Goal: Information Seeking & Learning: Learn about a topic

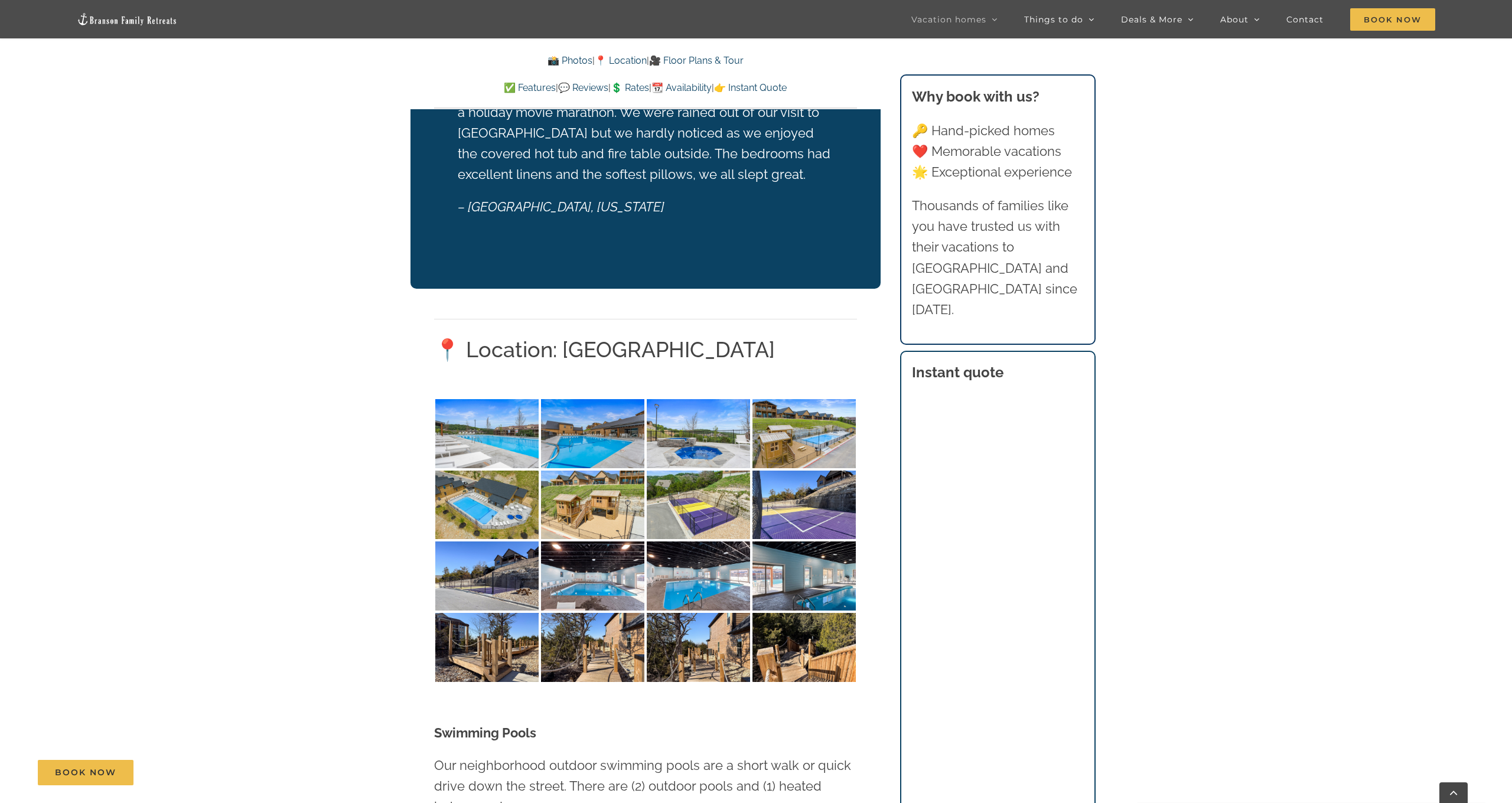
click at [857, 289] on div "📍 Location: [GEOGRAPHIC_DATA] Swimming Pools Our neighborhood outdoor swimming …" at bounding box center [646, 815] width 470 height 1053
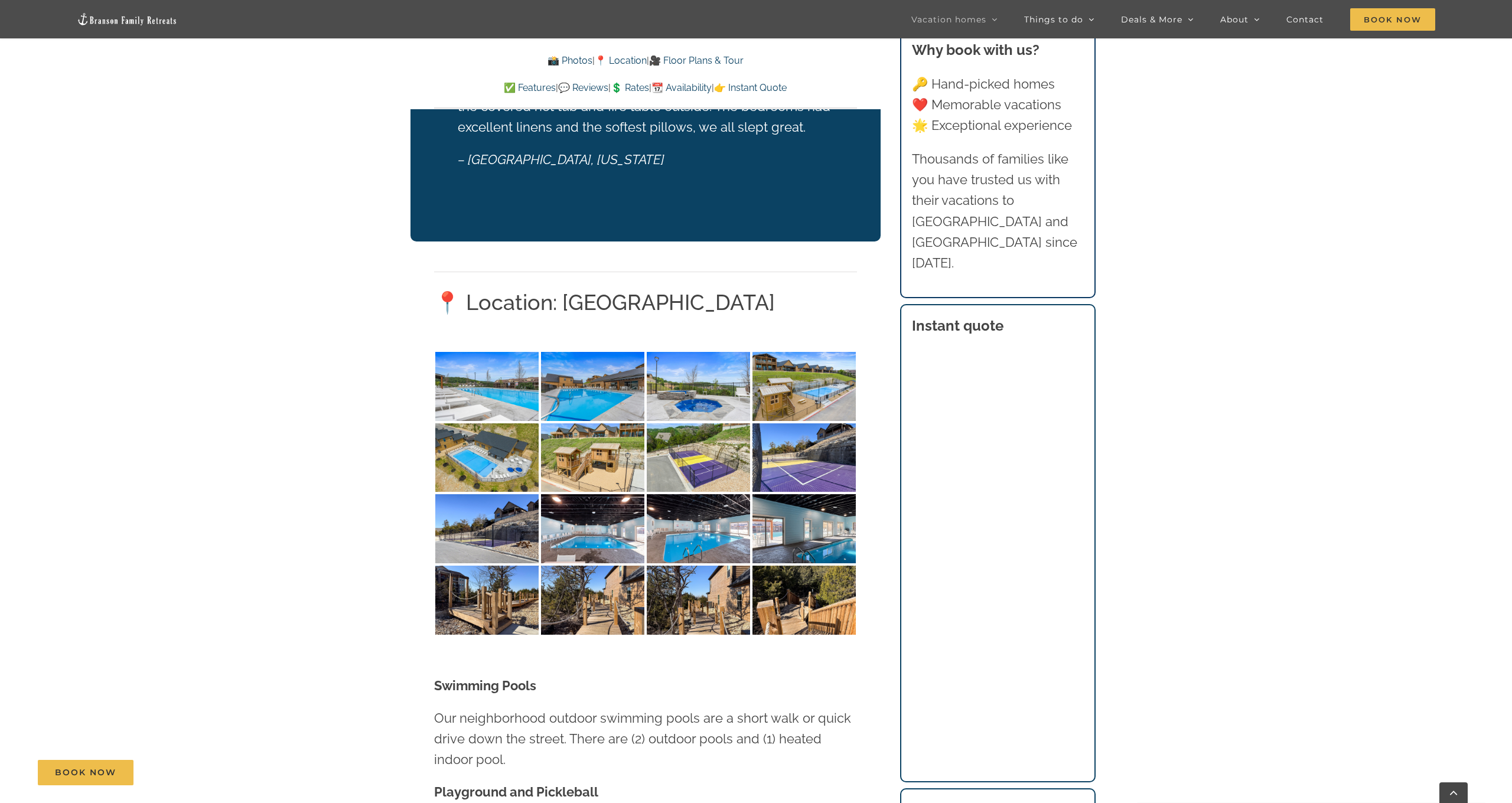
scroll to position [2504, 0]
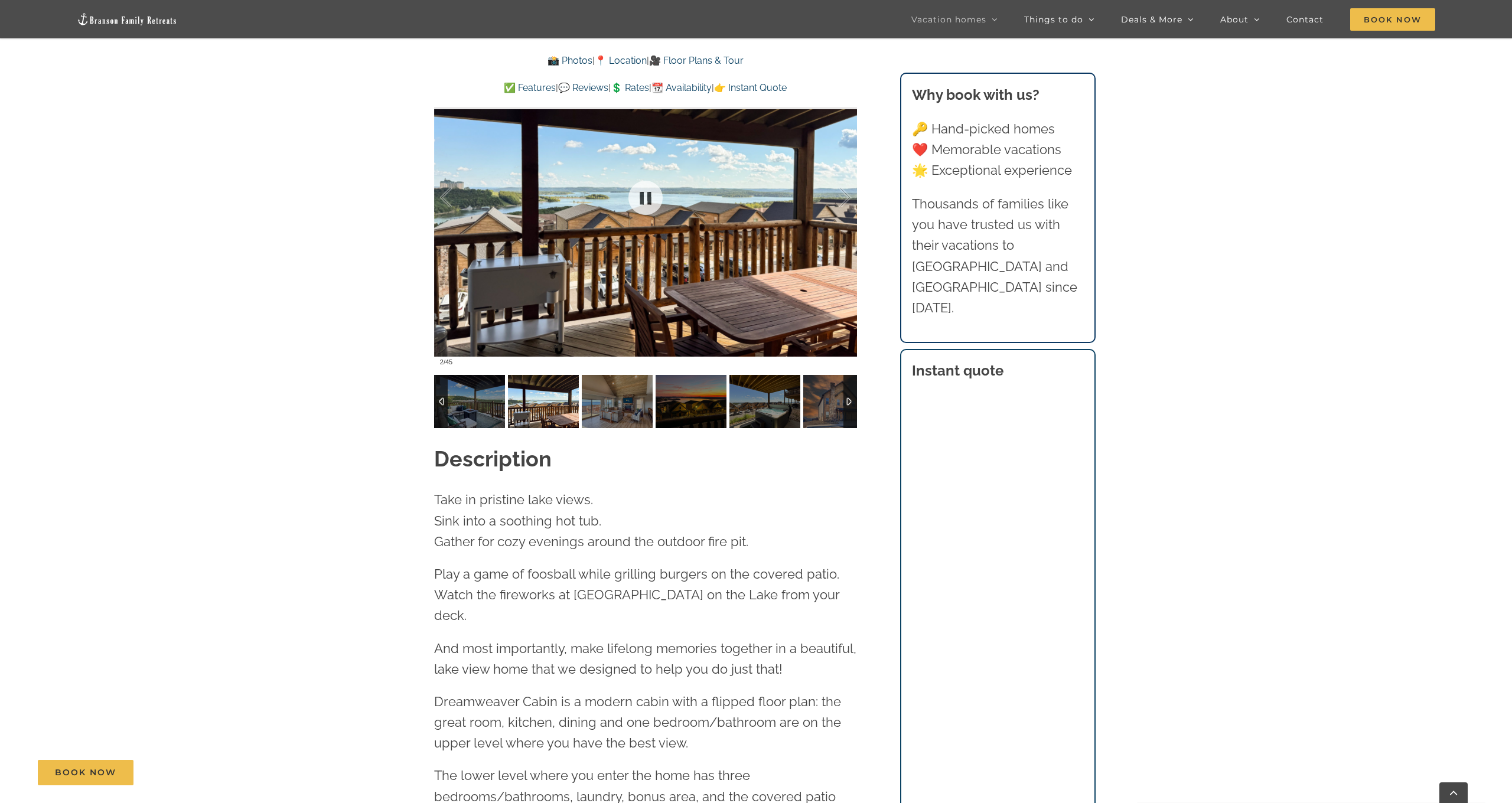
scroll to position [1222, 0]
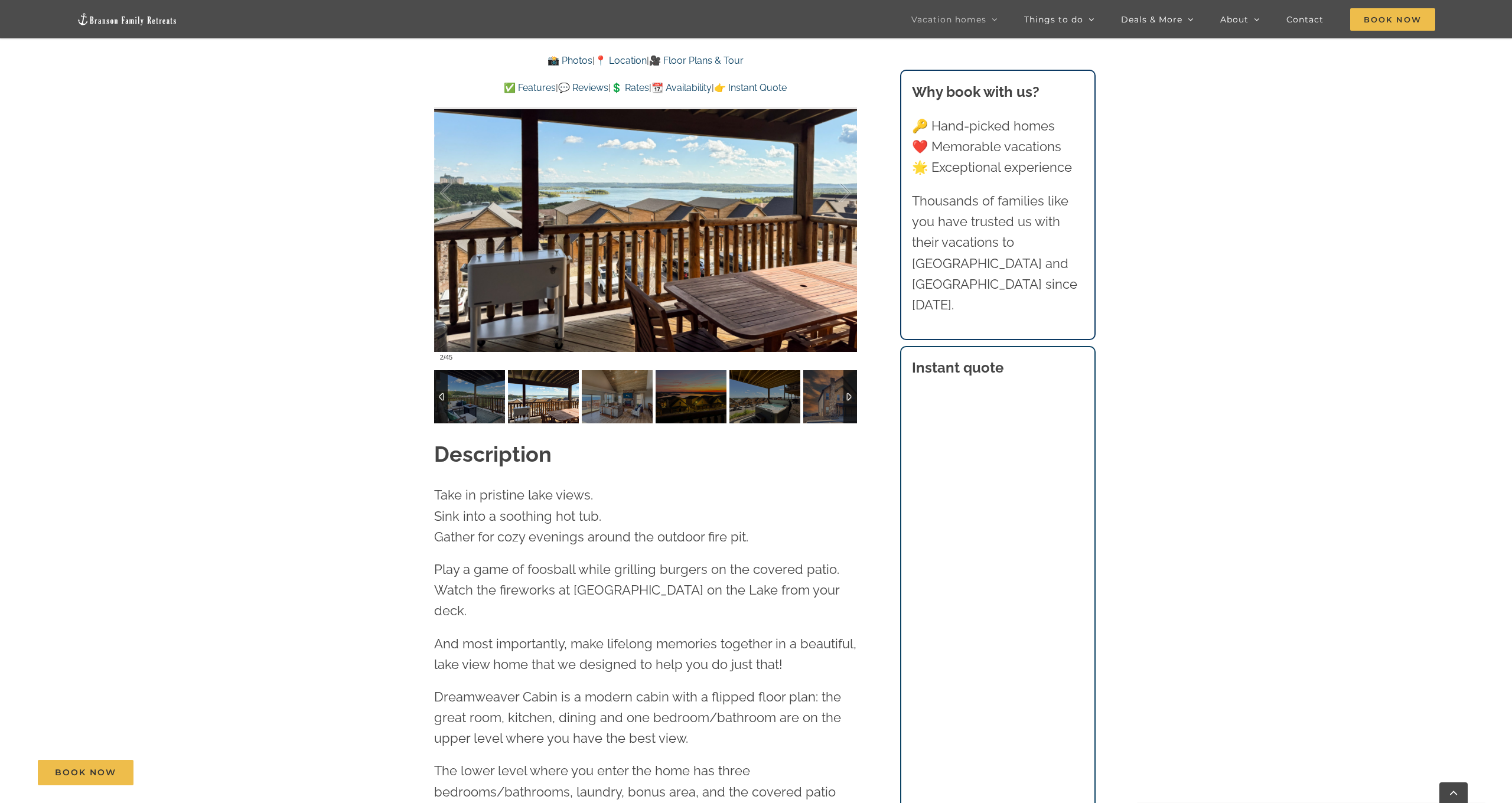
click at [569, 85] on link "💬 Reviews" at bounding box center [583, 87] width 50 height 11
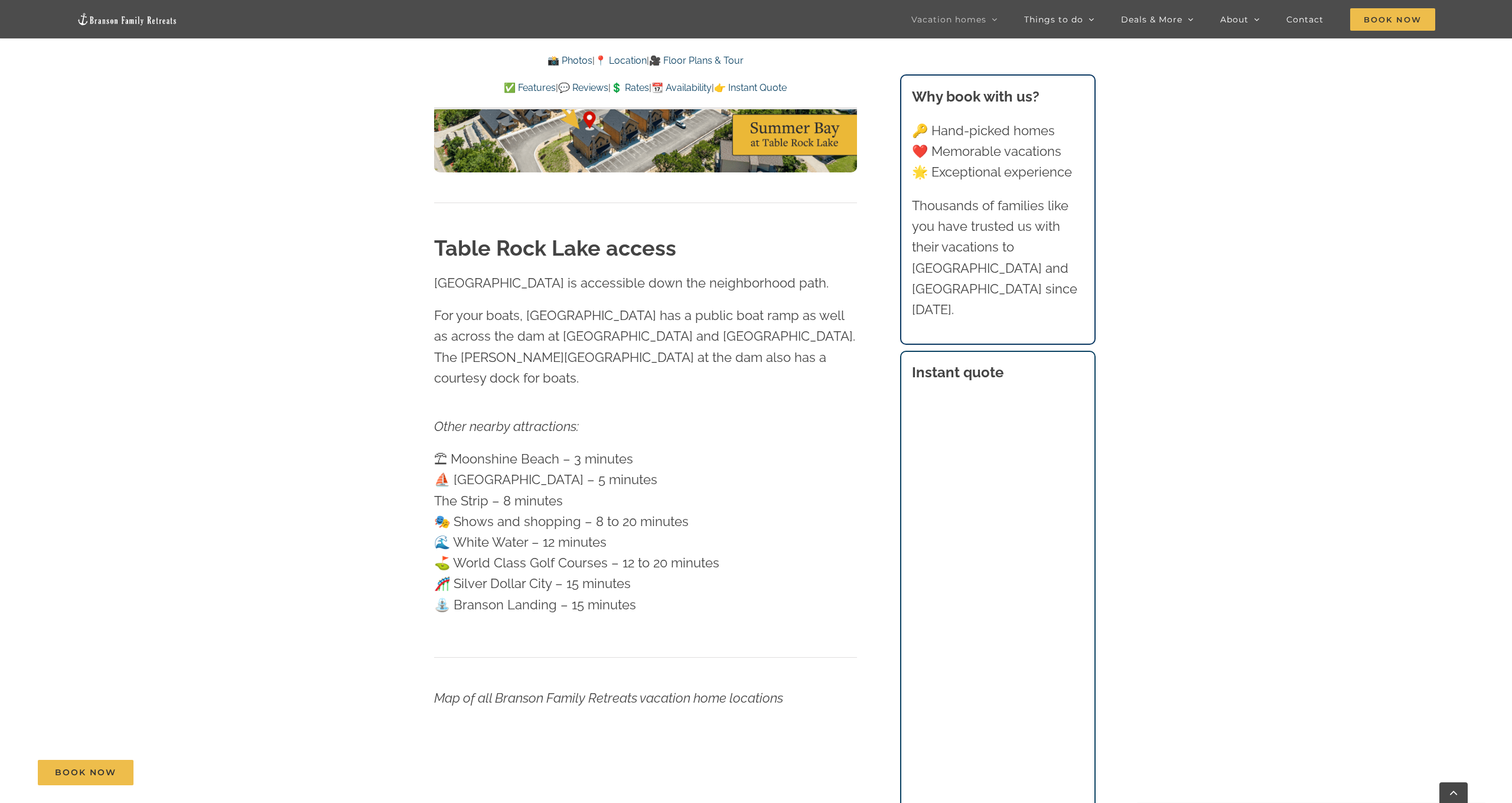
scroll to position [3560, 0]
drag, startPoint x: 486, startPoint y: 390, endPoint x: 698, endPoint y: 537, distance: 258.0
click at [698, 537] on p "⛱ [GEOGRAPHIC_DATA] – 3 minutes ⛵️ [GEOGRAPHIC_DATA] – 5 minutes The Strip – 8 …" at bounding box center [646, 534] width 423 height 167
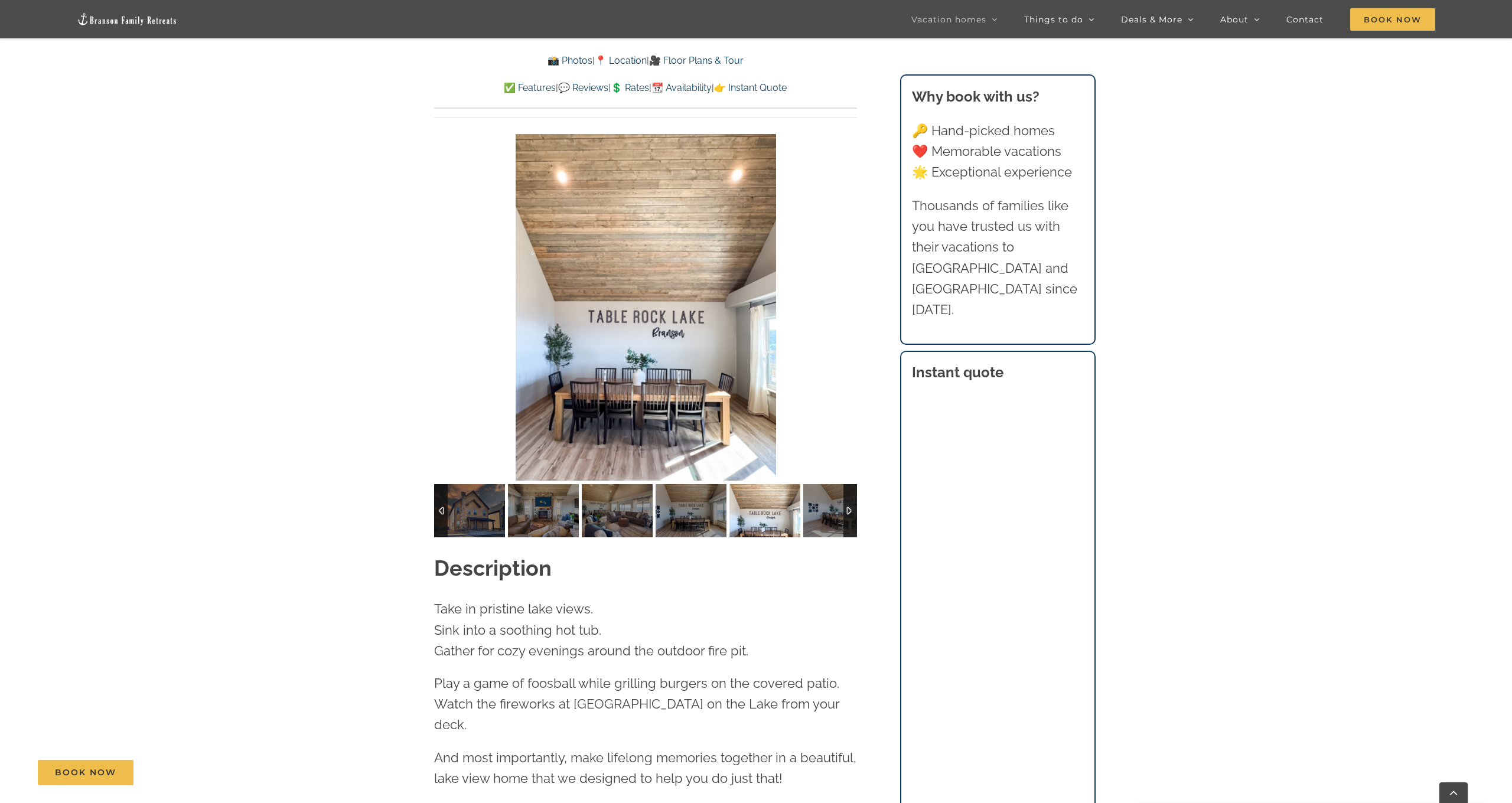
scroll to position [1107, 0]
click at [849, 488] on div at bounding box center [850, 511] width 14 height 53
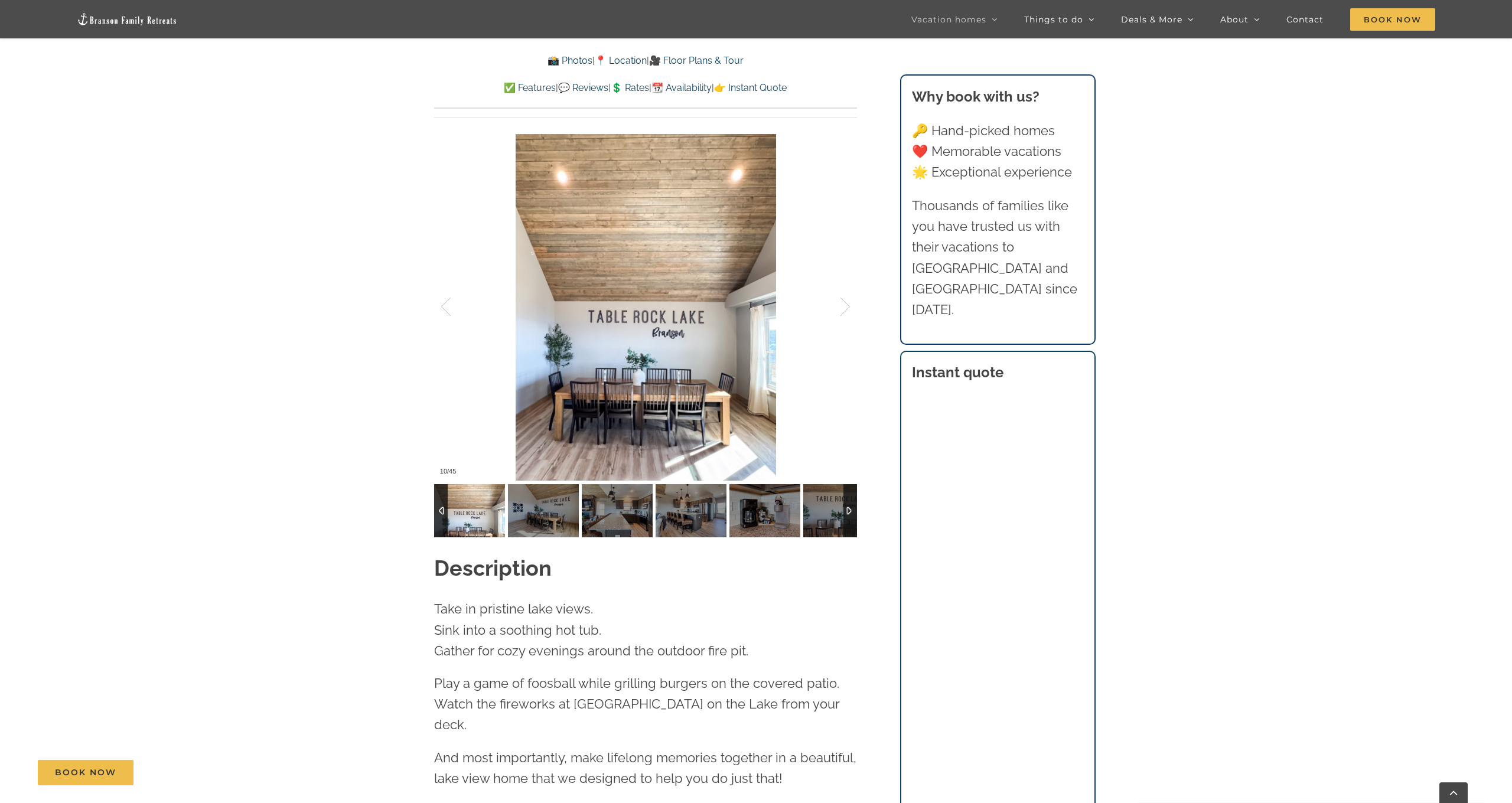
click at [849, 488] on div at bounding box center [850, 511] width 14 height 53
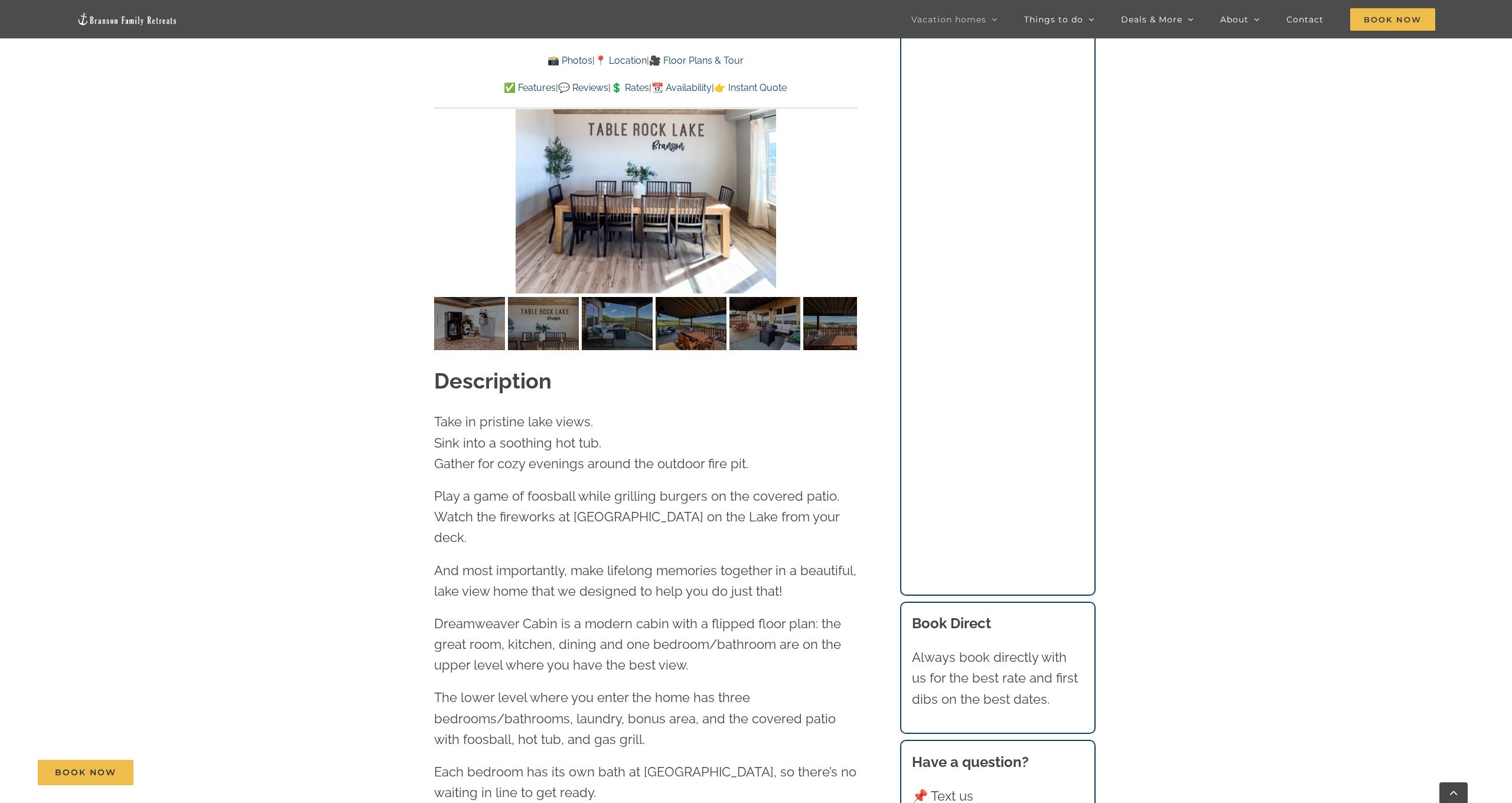
scroll to position [1300, 0]
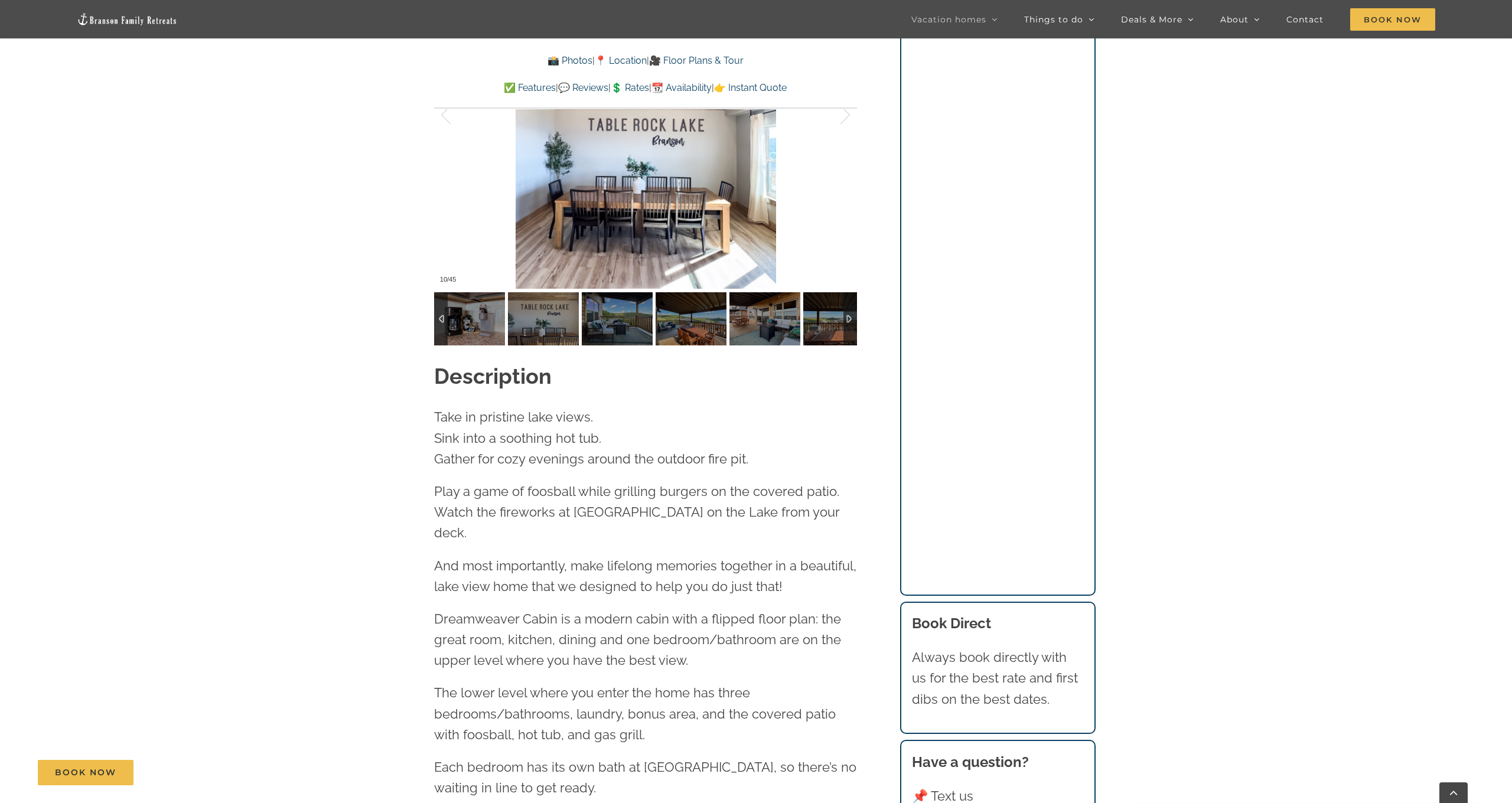
click at [850, 298] on div at bounding box center [850, 319] width 14 height 53
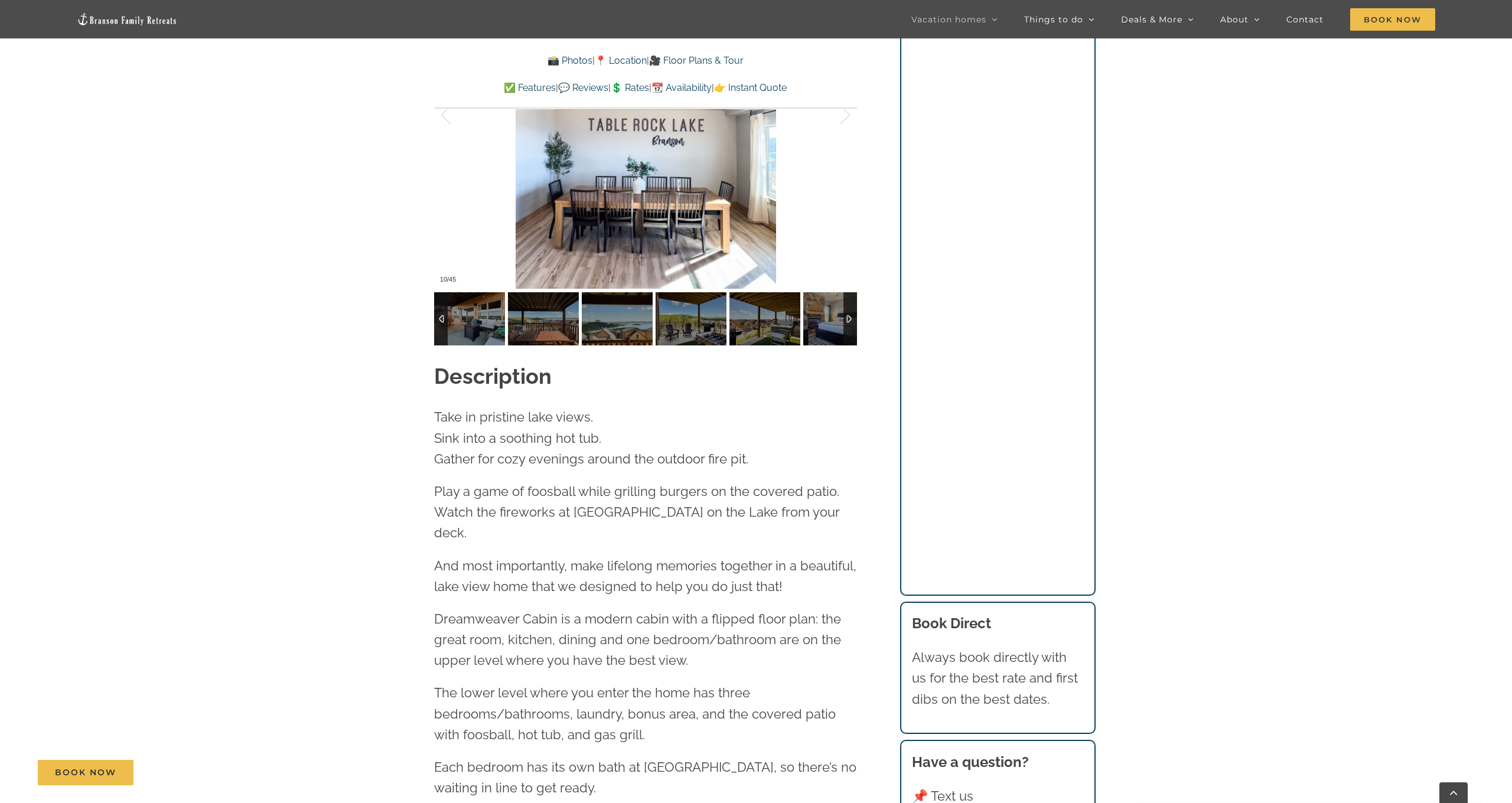
click at [850, 298] on div at bounding box center [850, 319] width 14 height 53
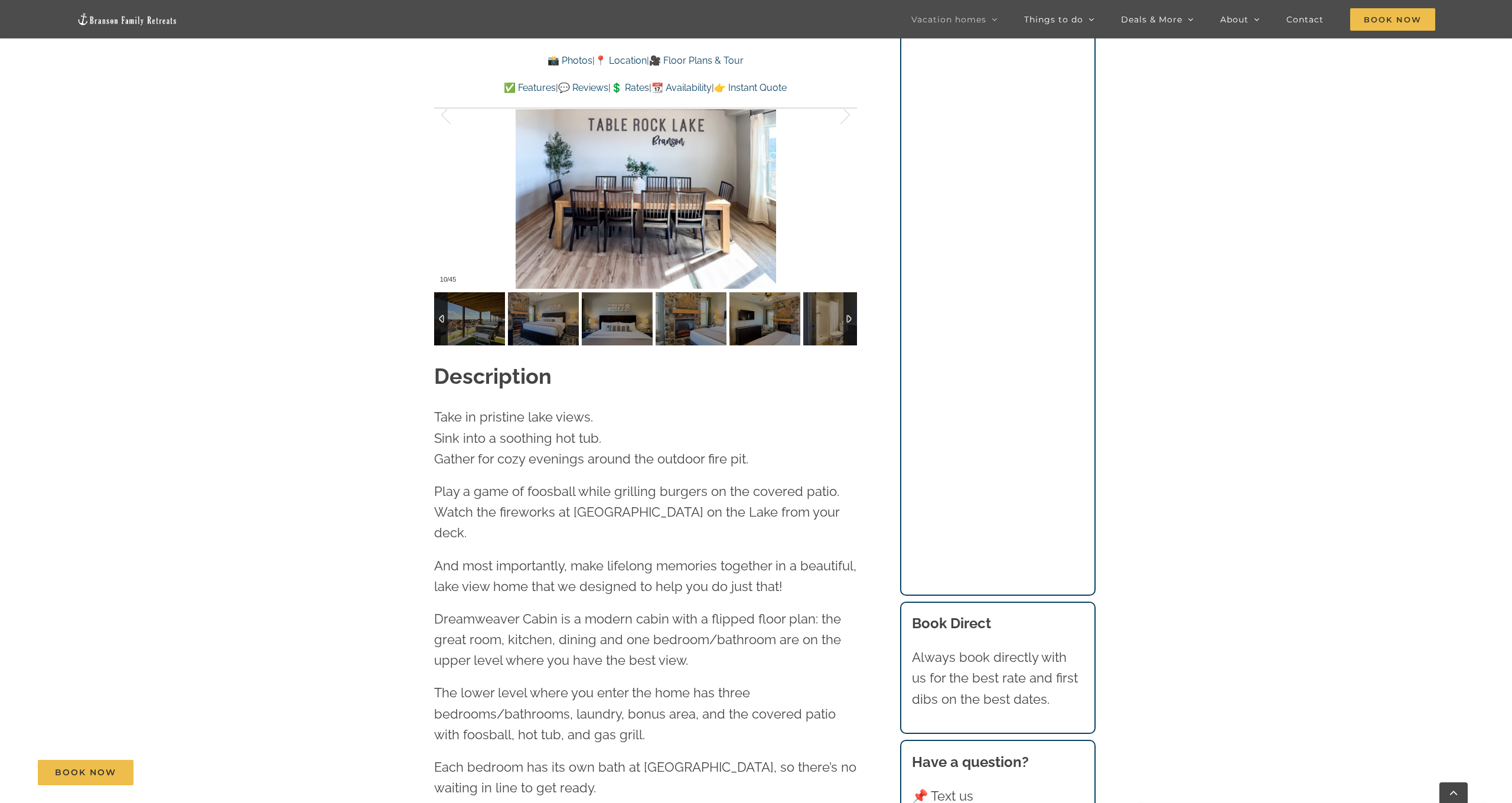
click at [850, 298] on div at bounding box center [850, 319] width 14 height 53
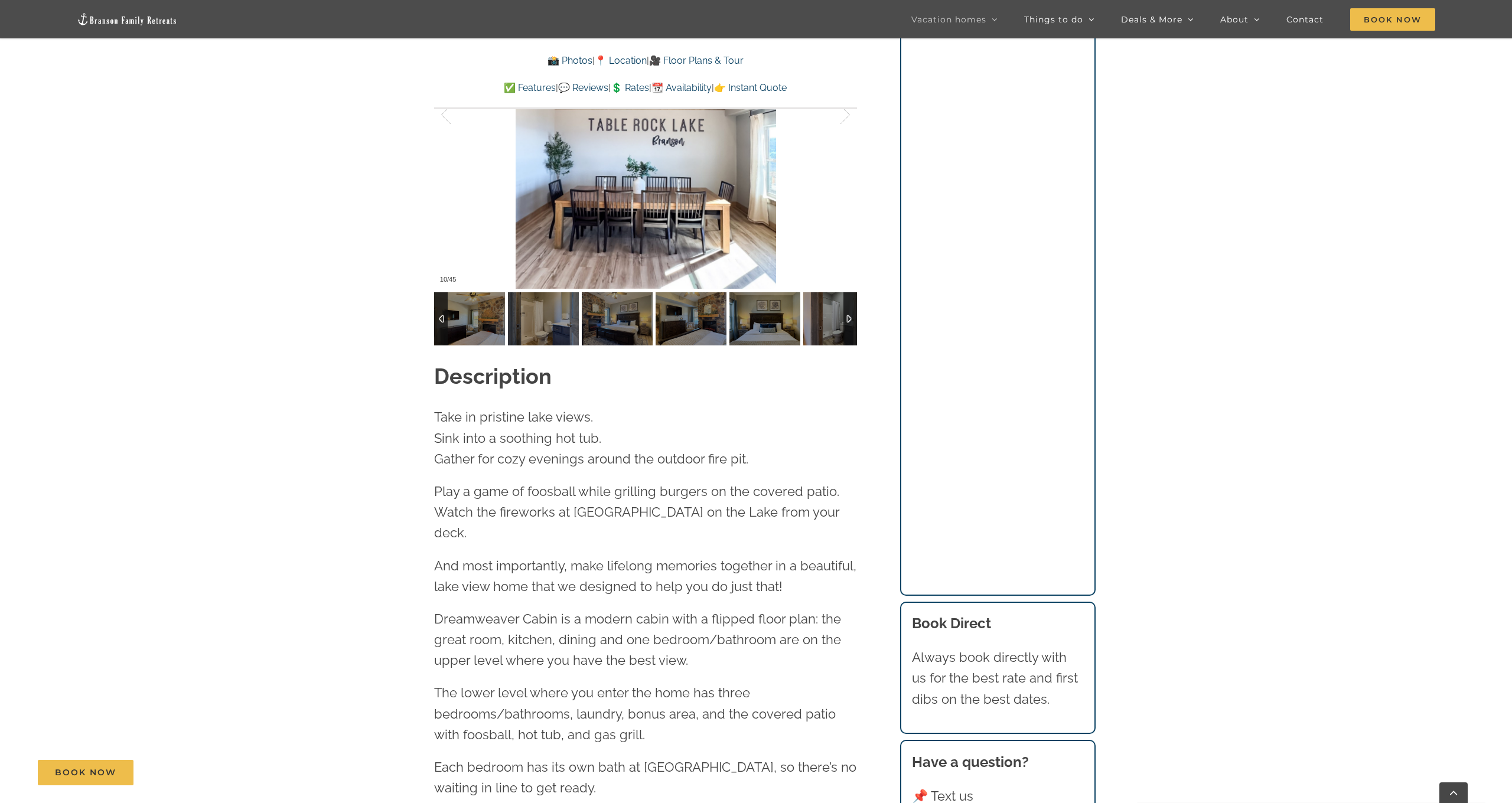
click at [850, 298] on div at bounding box center [850, 319] width 14 height 53
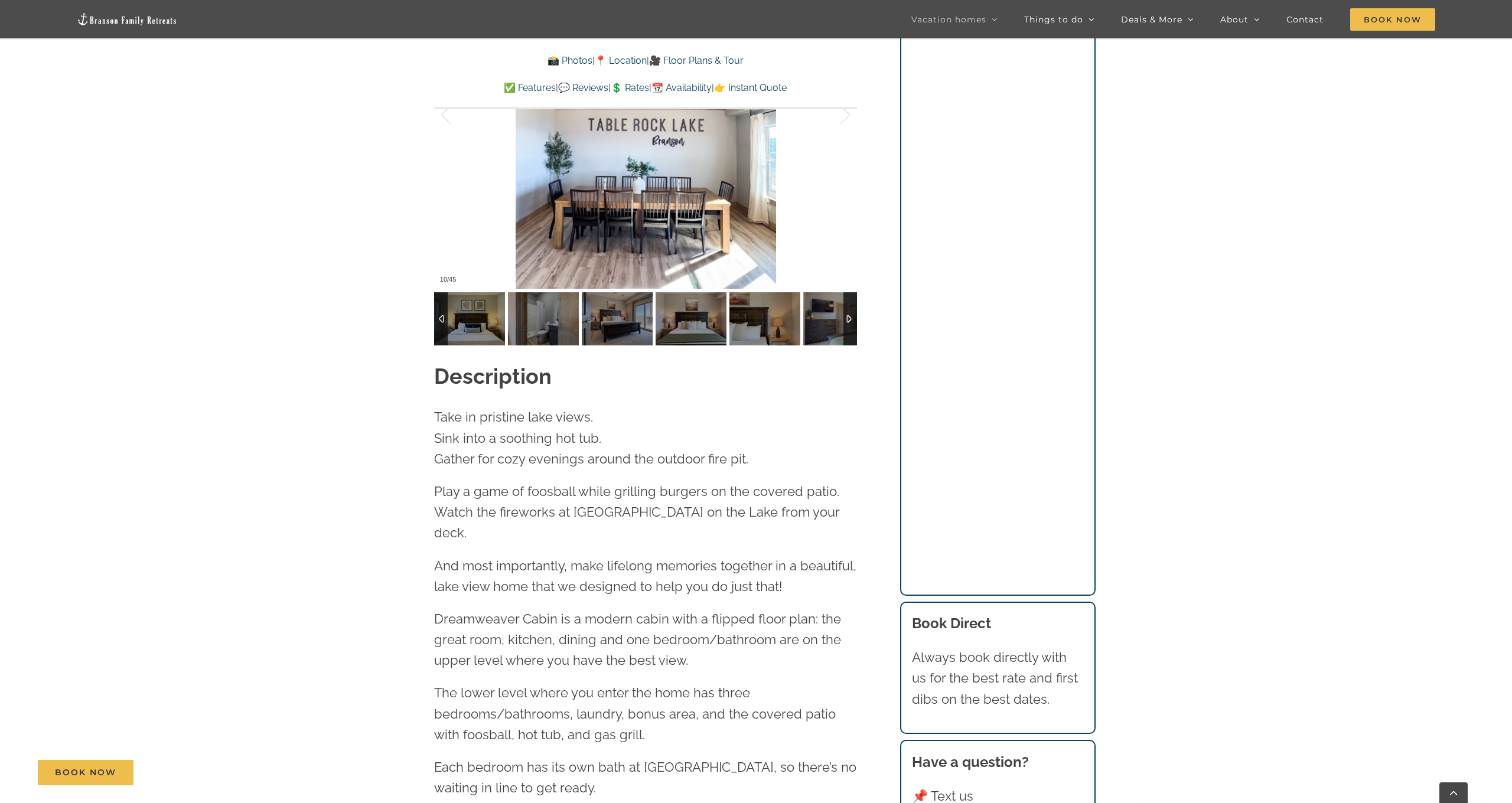
click at [850, 298] on div at bounding box center [850, 319] width 14 height 53
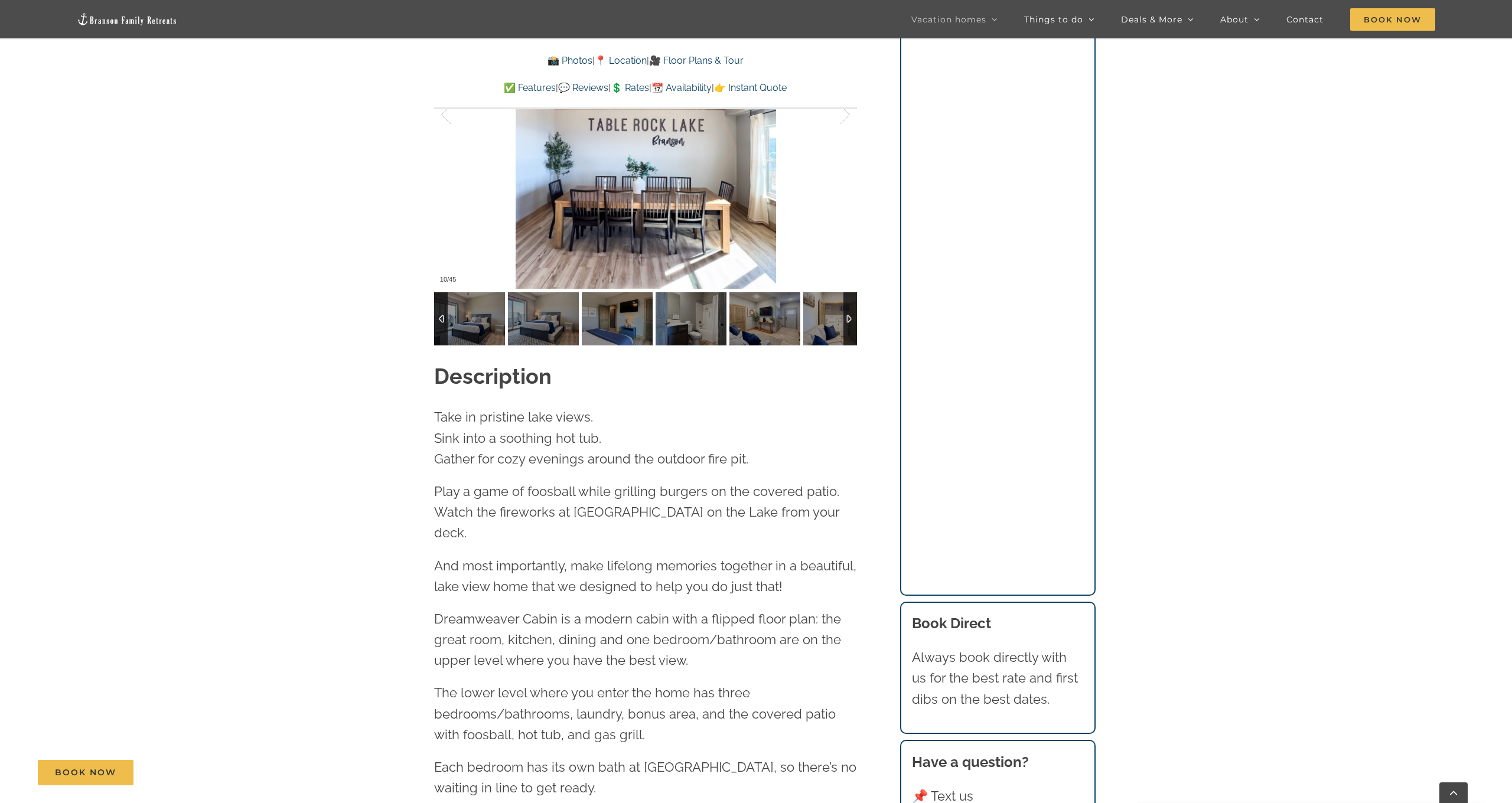
click at [850, 298] on div at bounding box center [850, 319] width 14 height 53
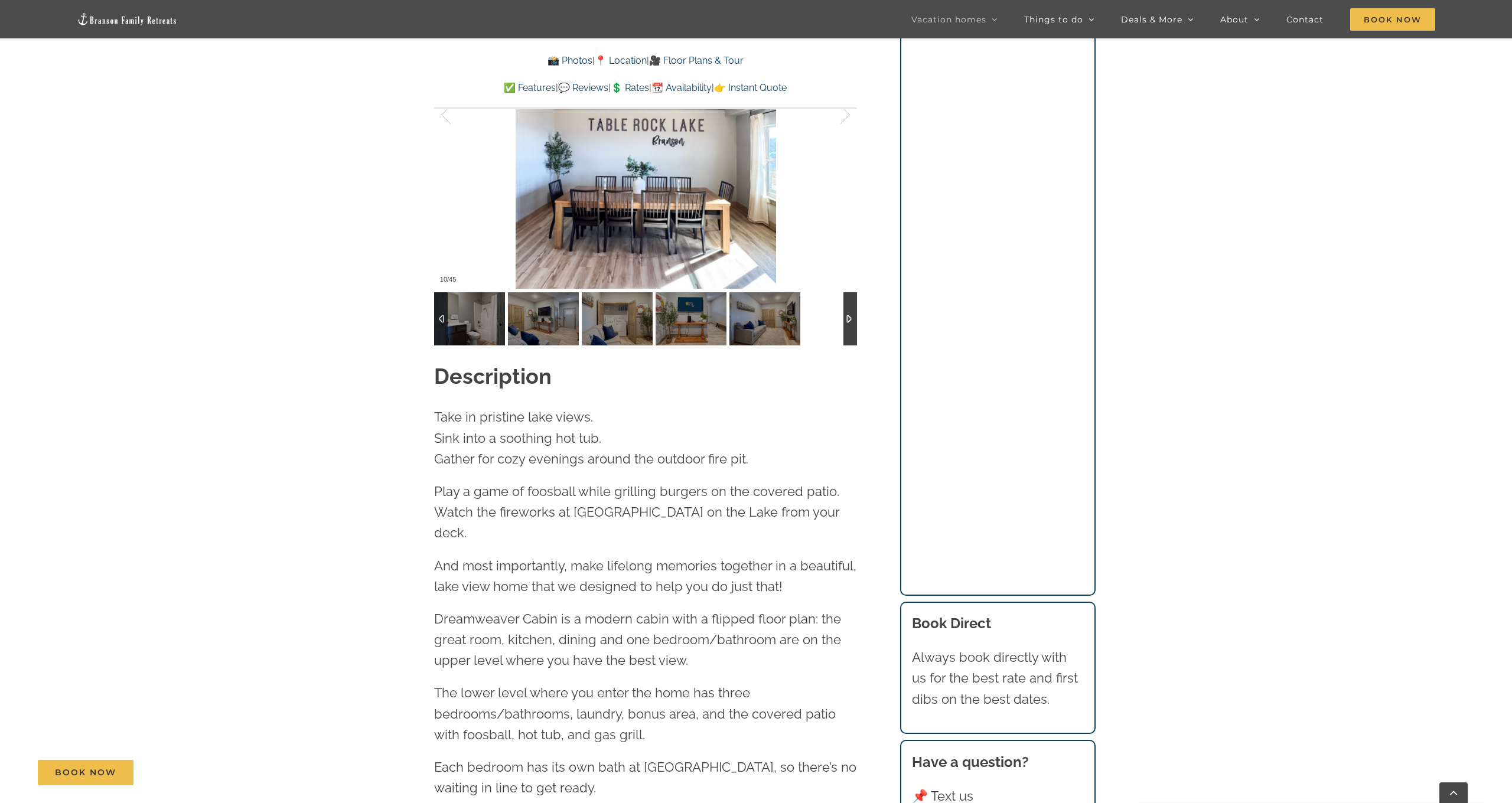
click at [850, 298] on div at bounding box center [850, 319] width 14 height 53
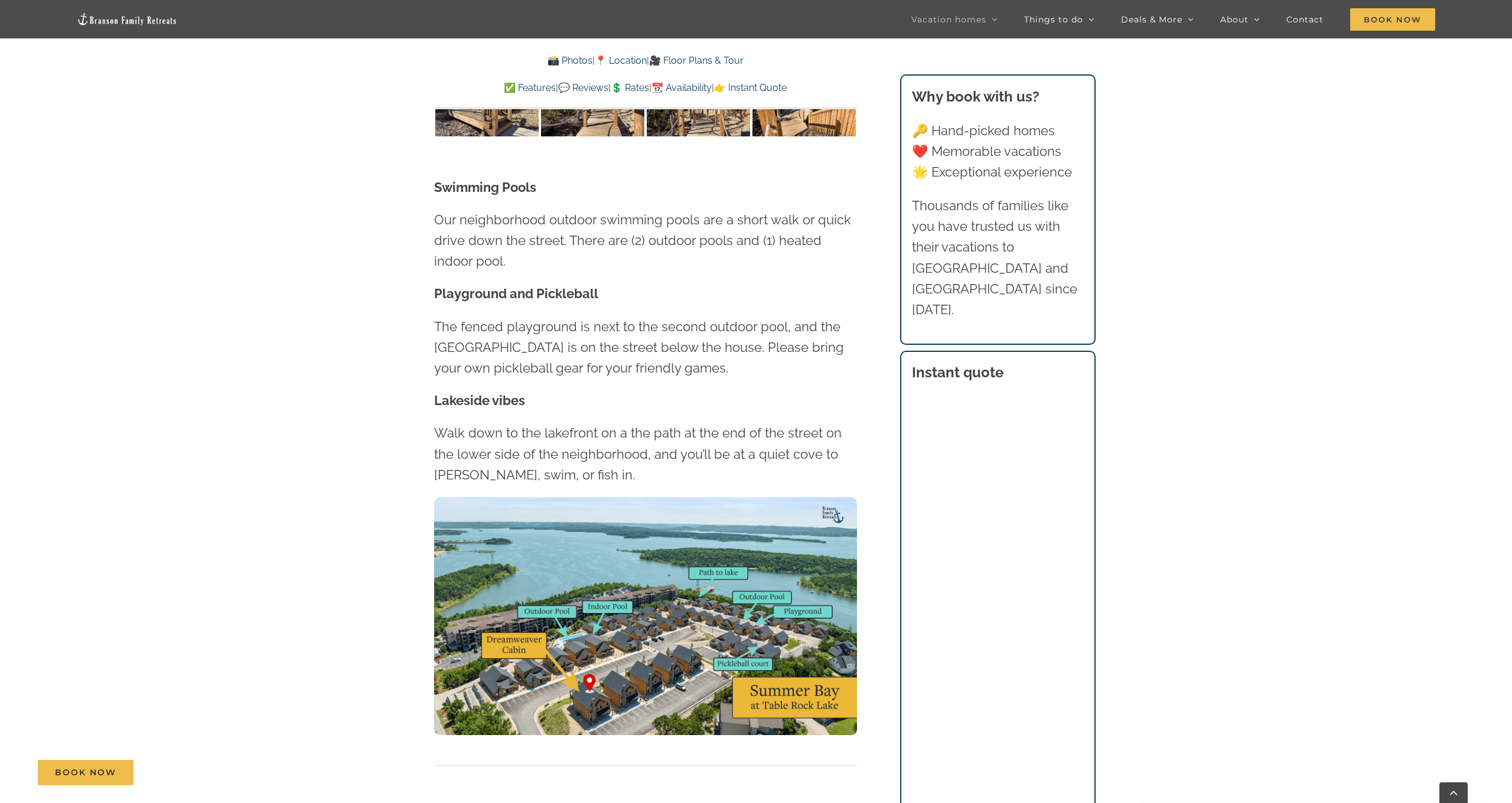
scroll to position [2999, 0]
click at [659, 564] on img at bounding box center [646, 616] width 423 height 238
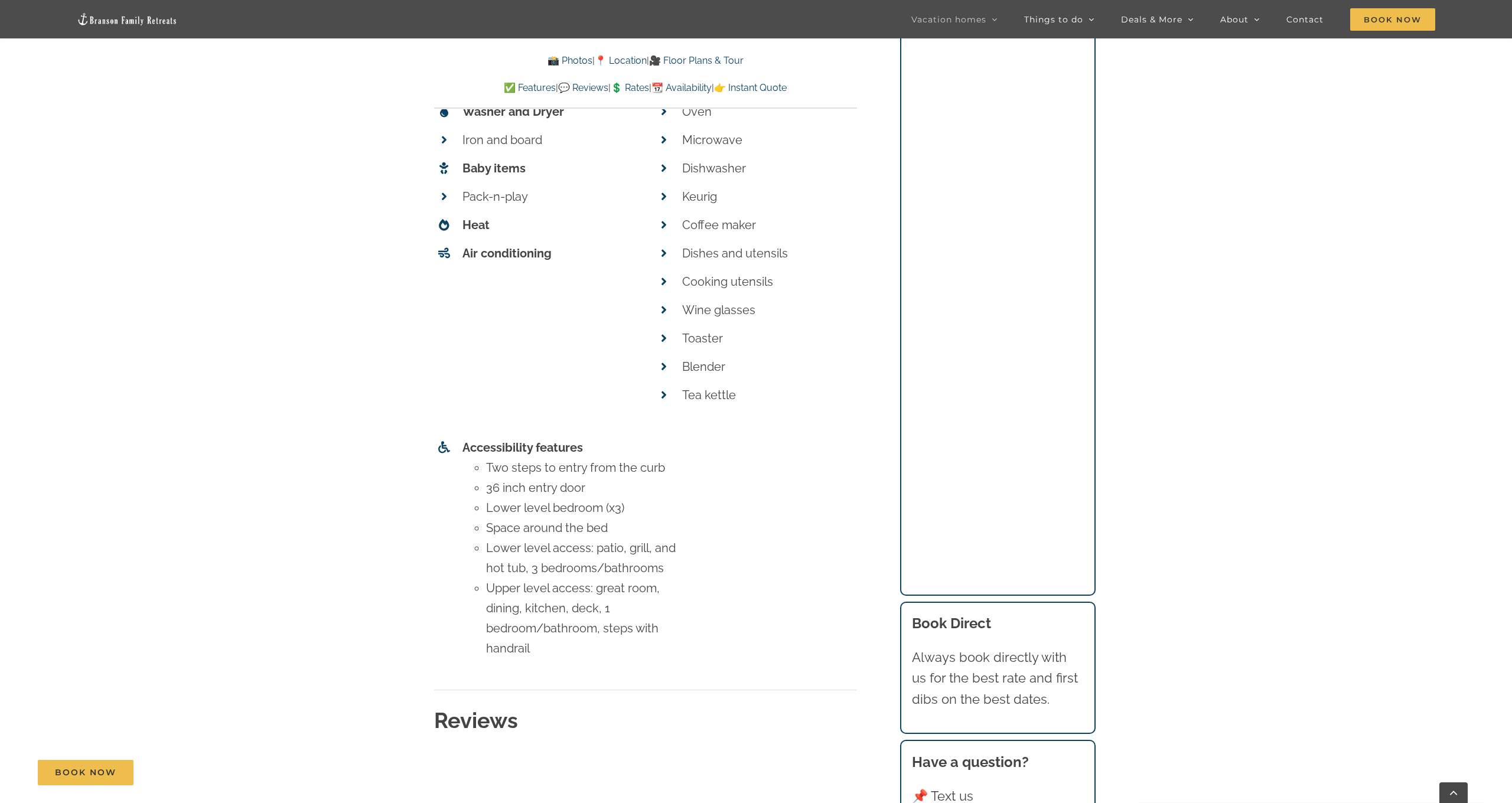
scroll to position [5508, 0]
drag, startPoint x: 548, startPoint y: 486, endPoint x: 635, endPoint y: 513, distance: 91.1
click at [635, 513] on ul "Two steps to entry from the curb 36 inch entry door Lower level bedroom (x3) Sp…" at bounding box center [570, 556] width 215 height 201
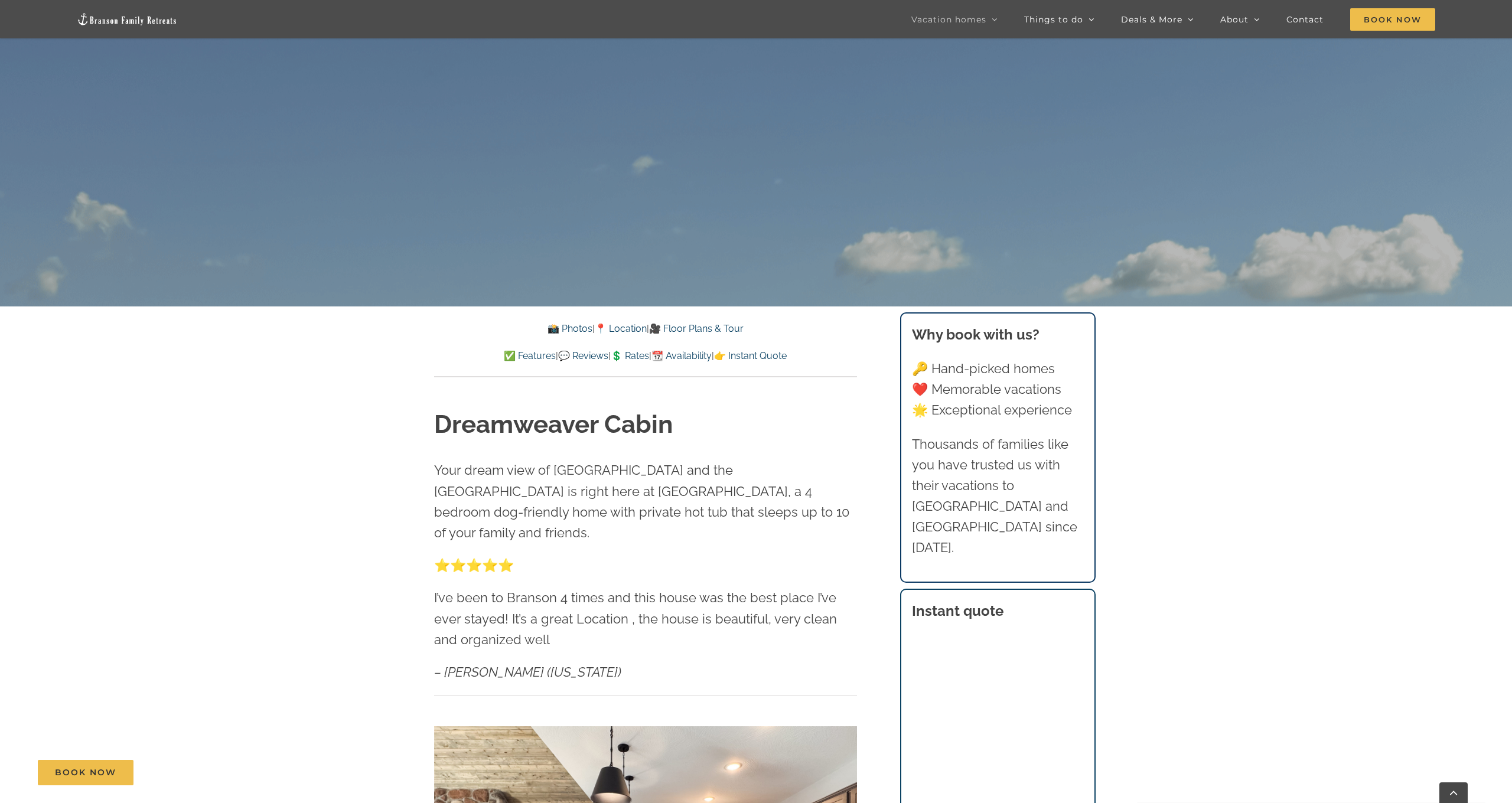
scroll to position [535, 0]
